Goal: Task Accomplishment & Management: Use online tool/utility

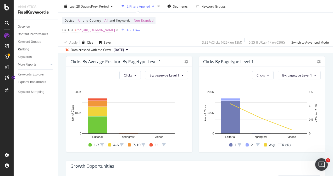
scroll to position [164, 0]
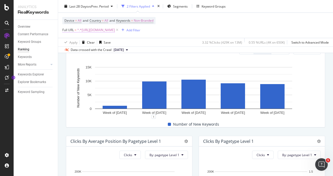
click at [104, 29] on span "^.*[URL][DOMAIN_NAME]" at bounding box center [96, 29] width 38 height 7
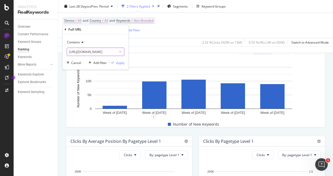
click at [110, 51] on input "[URL][DOMAIN_NAME]" at bounding box center [91, 52] width 49 height 8
click at [111, 50] on input "[URL][DOMAIN_NAME]" at bounding box center [91, 52] width 49 height 8
type input "[URL][DOMAIN_NAME]"
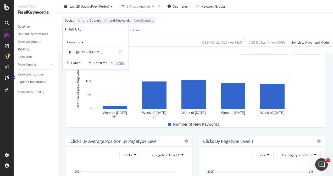
click at [114, 62] on icon "button" at bounding box center [112, 62] width 3 height 3
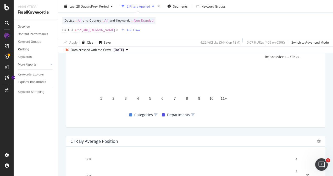
scroll to position [557, 0]
